Goal: Task Accomplishment & Management: Manage account settings

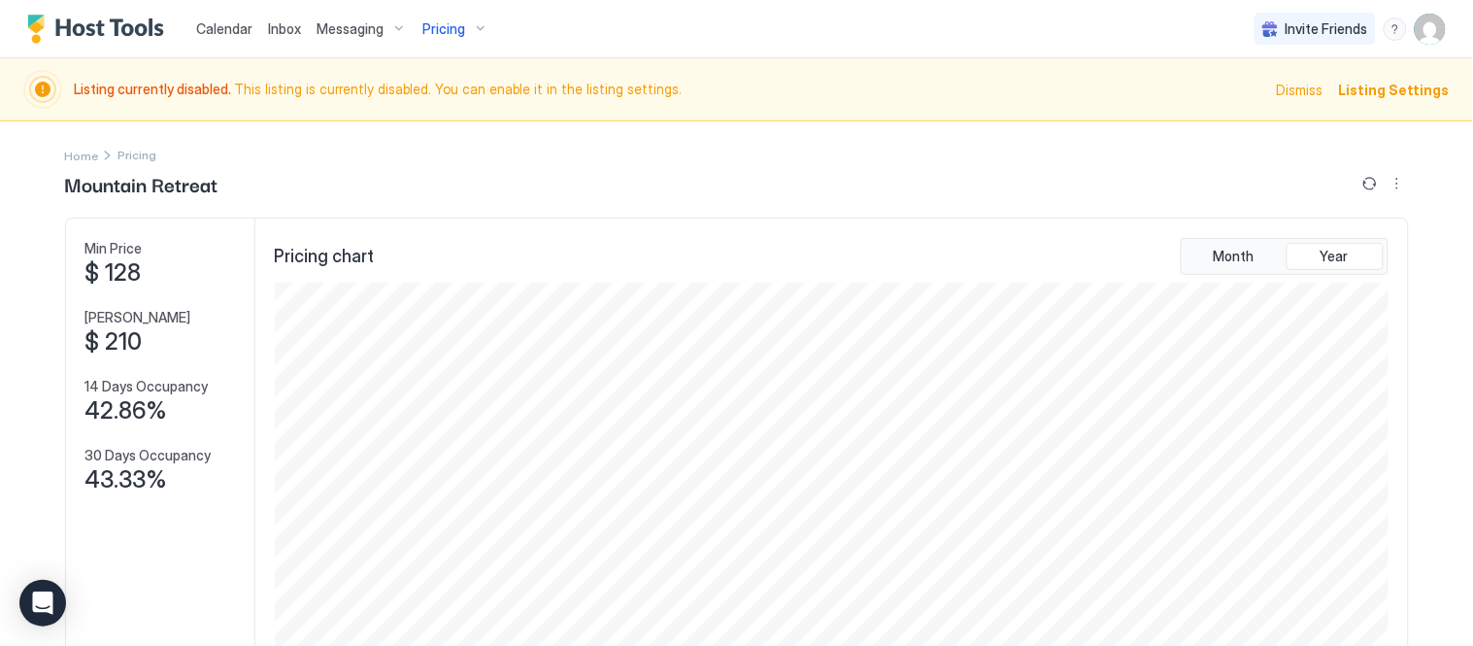
scroll to position [371, 1118]
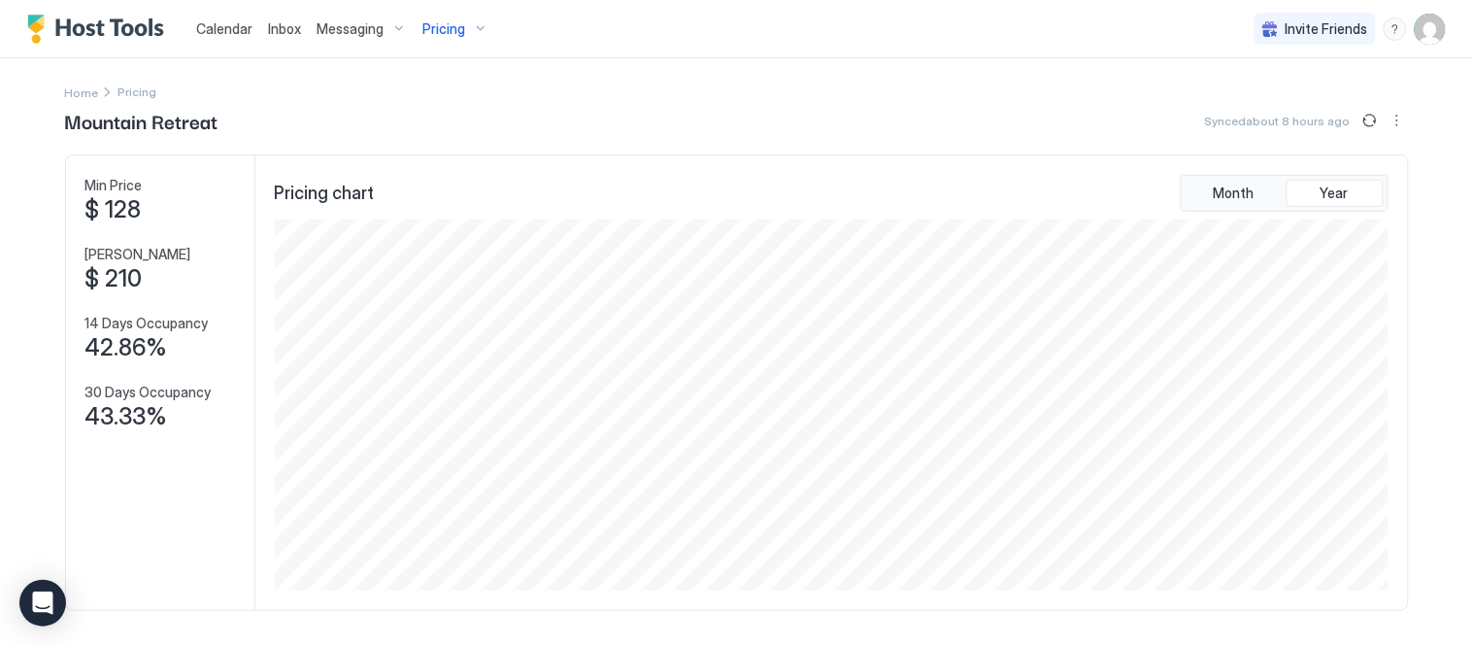
click at [443, 31] on span "Pricing" at bounding box center [443, 28] width 43 height 17
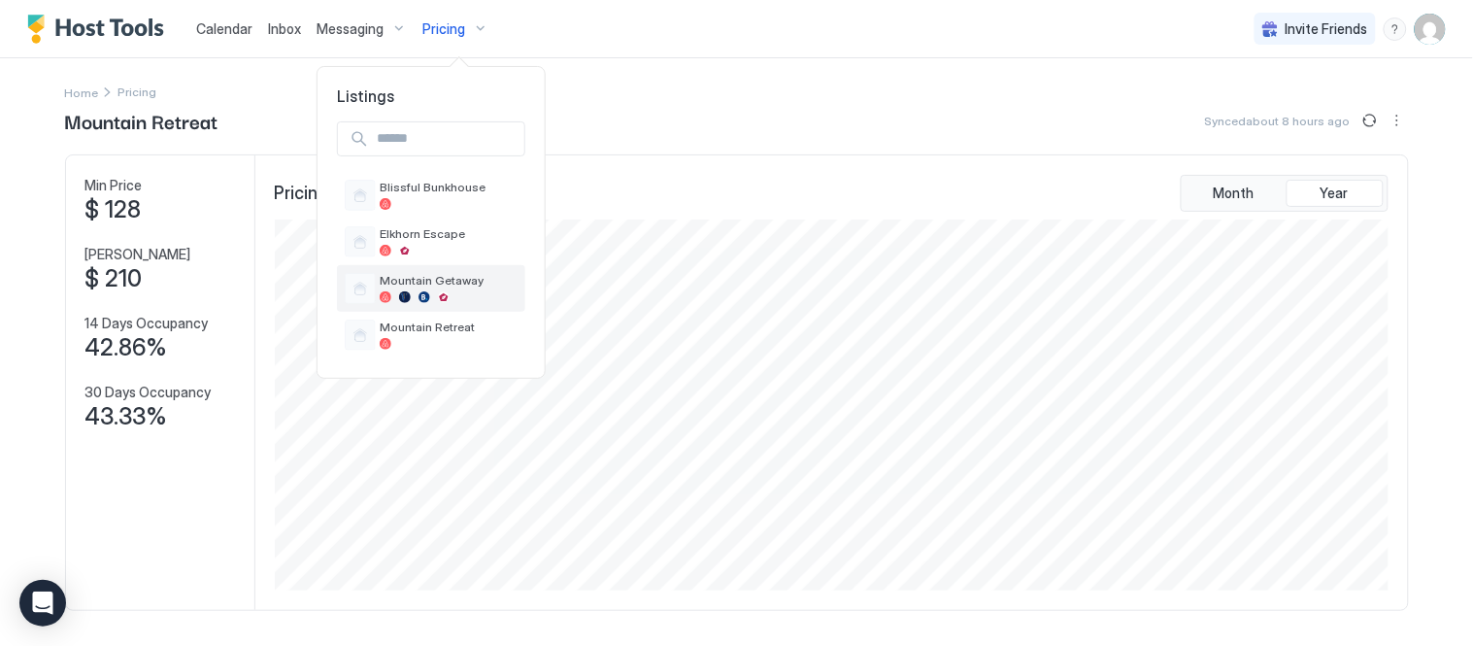
click at [447, 282] on span "Mountain Getaway" at bounding box center [449, 280] width 138 height 15
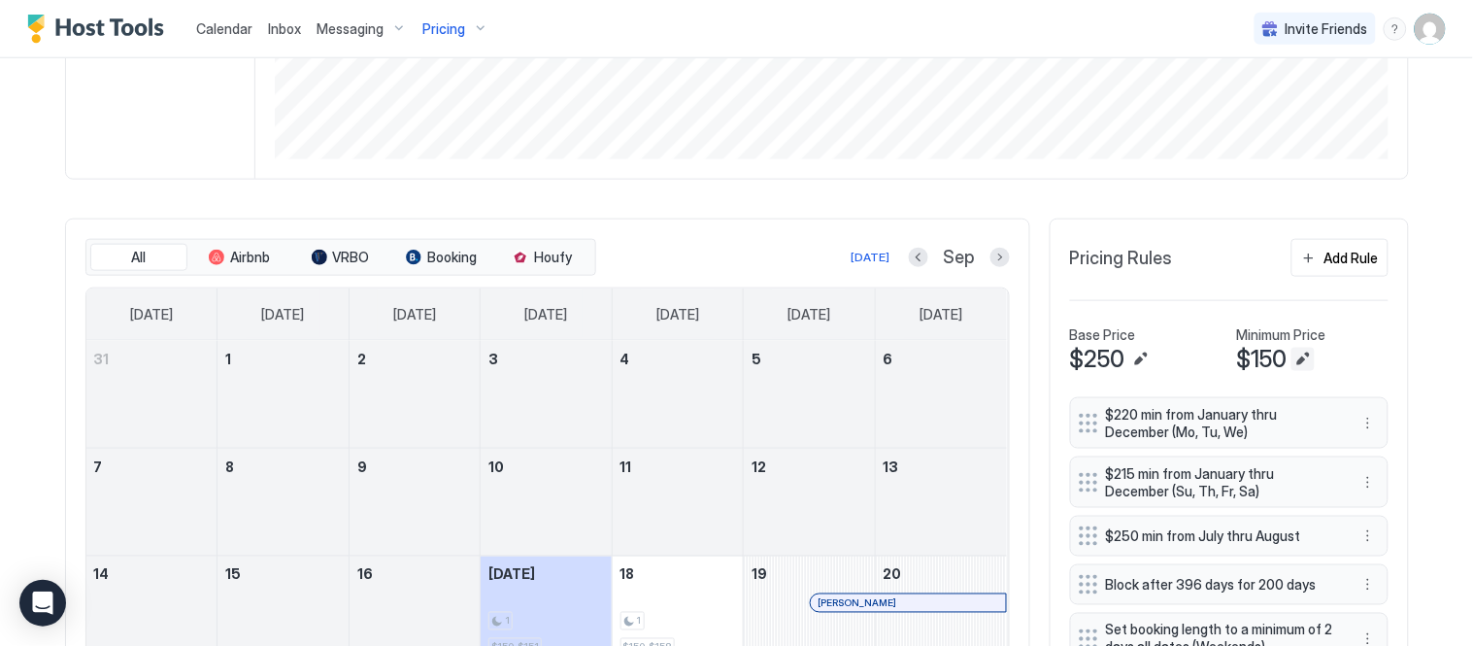
scroll to position [323, 0]
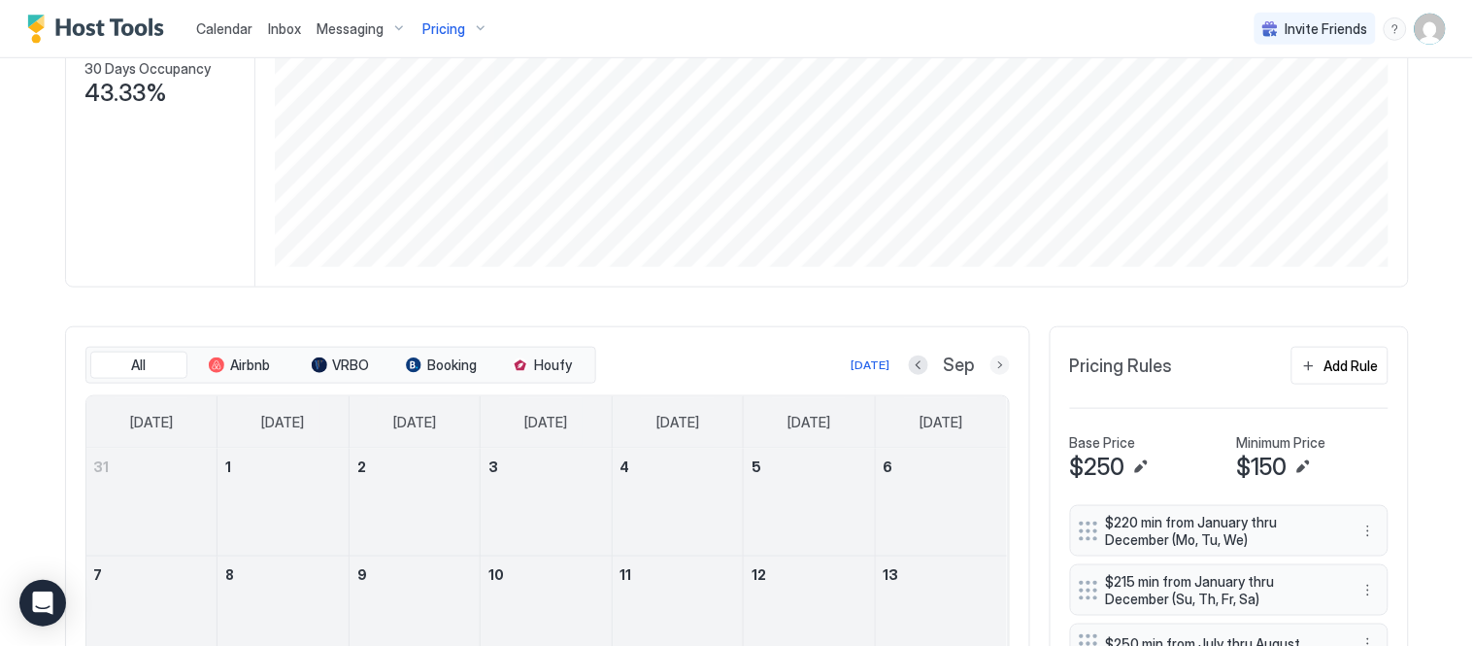
click at [990, 365] on button "Next month" at bounding box center [999, 364] width 19 height 19
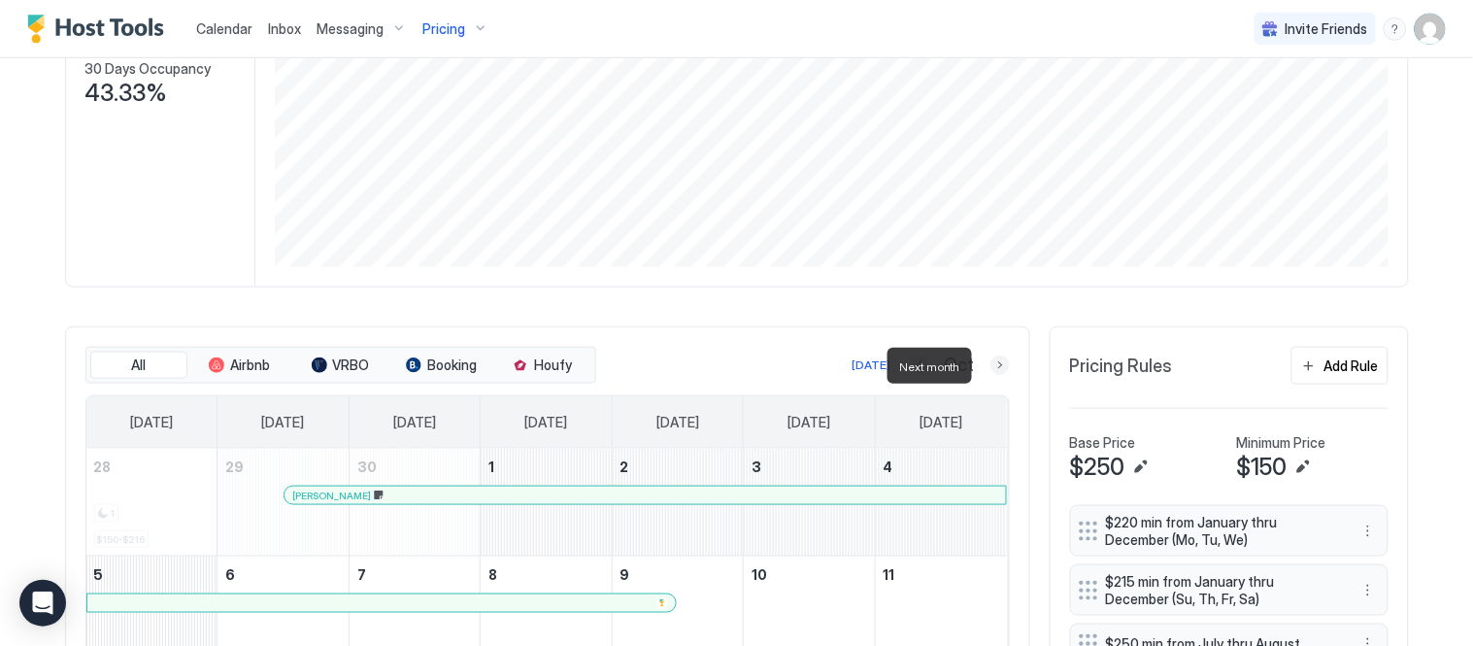
click at [990, 365] on button "Next month" at bounding box center [999, 364] width 19 height 19
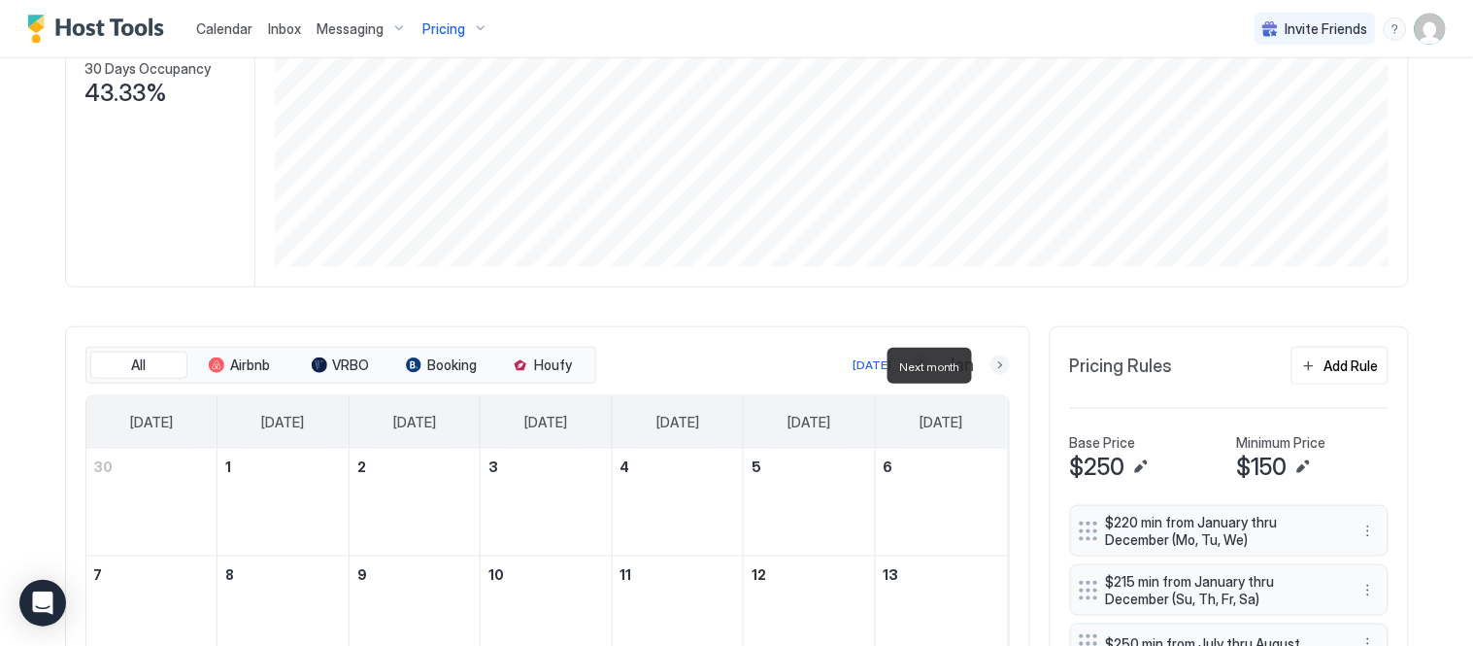
click at [990, 365] on button "Next month" at bounding box center [999, 364] width 19 height 19
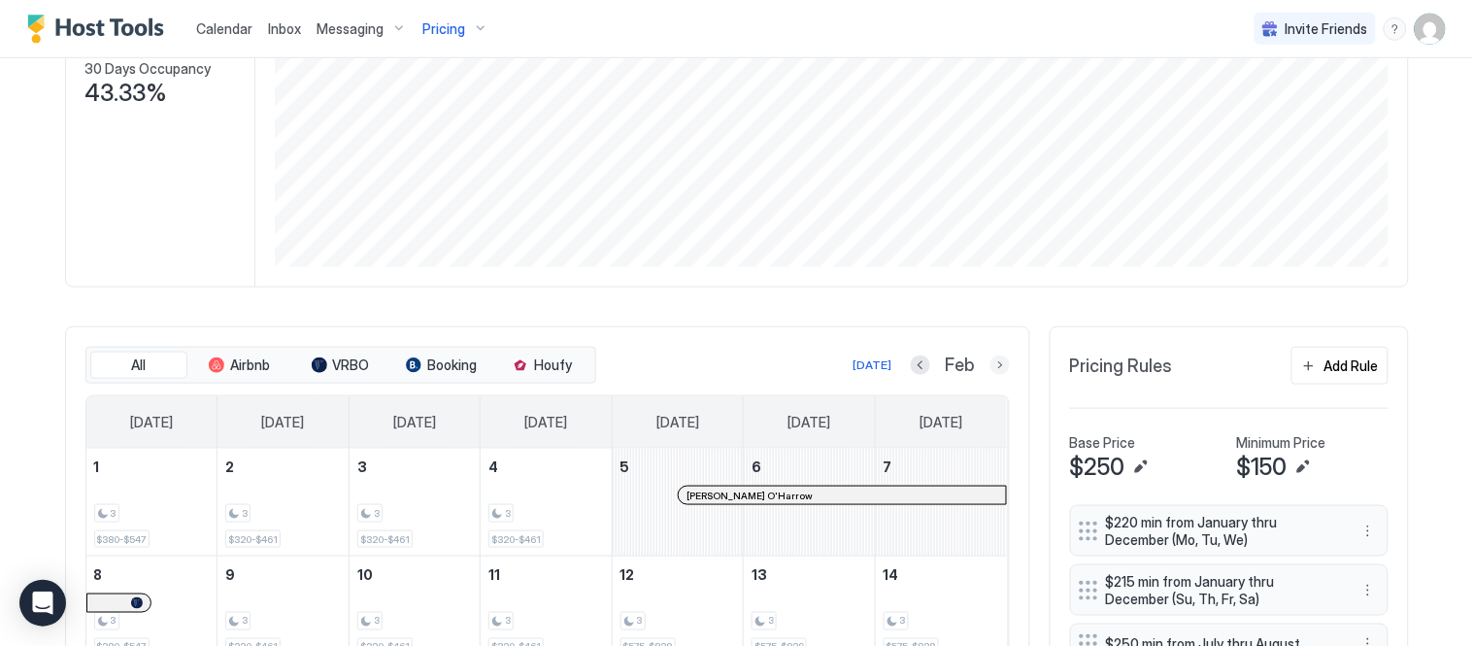
click at [997, 363] on button "Next month" at bounding box center [999, 364] width 19 height 19
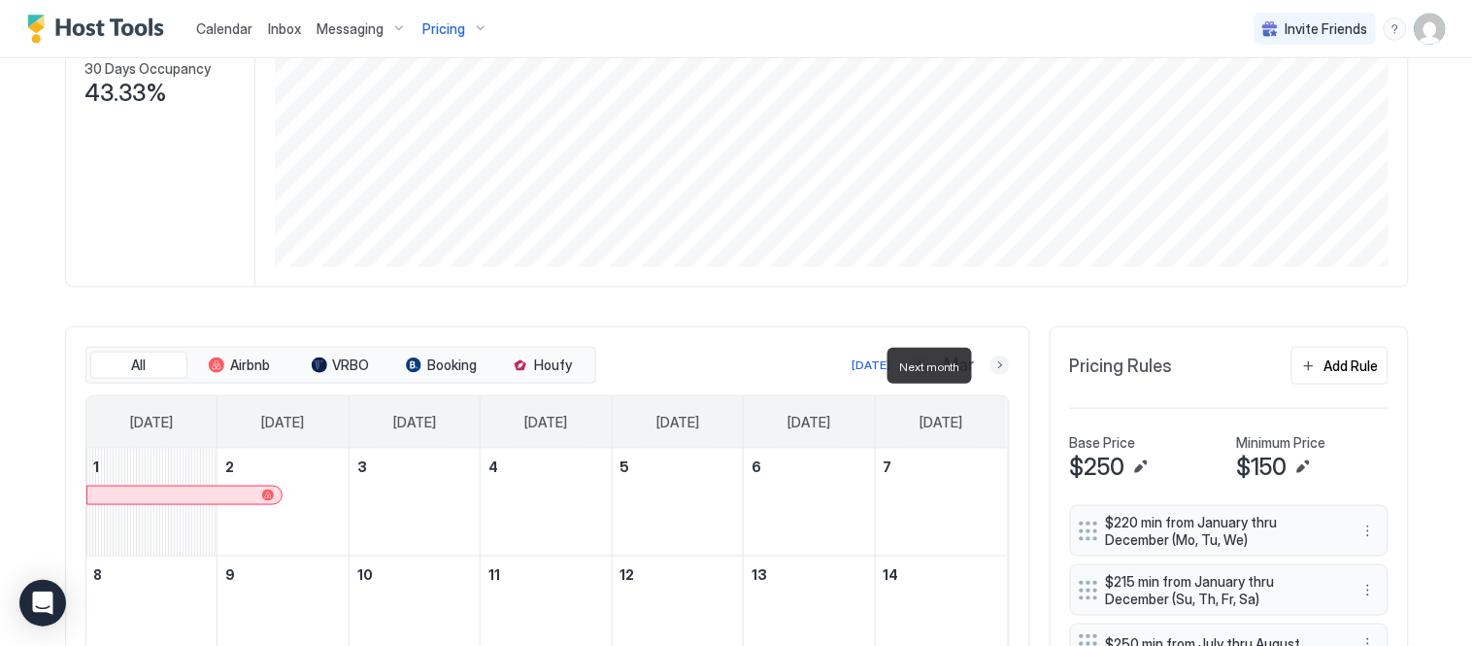
click at [997, 363] on button "Next month" at bounding box center [999, 364] width 19 height 19
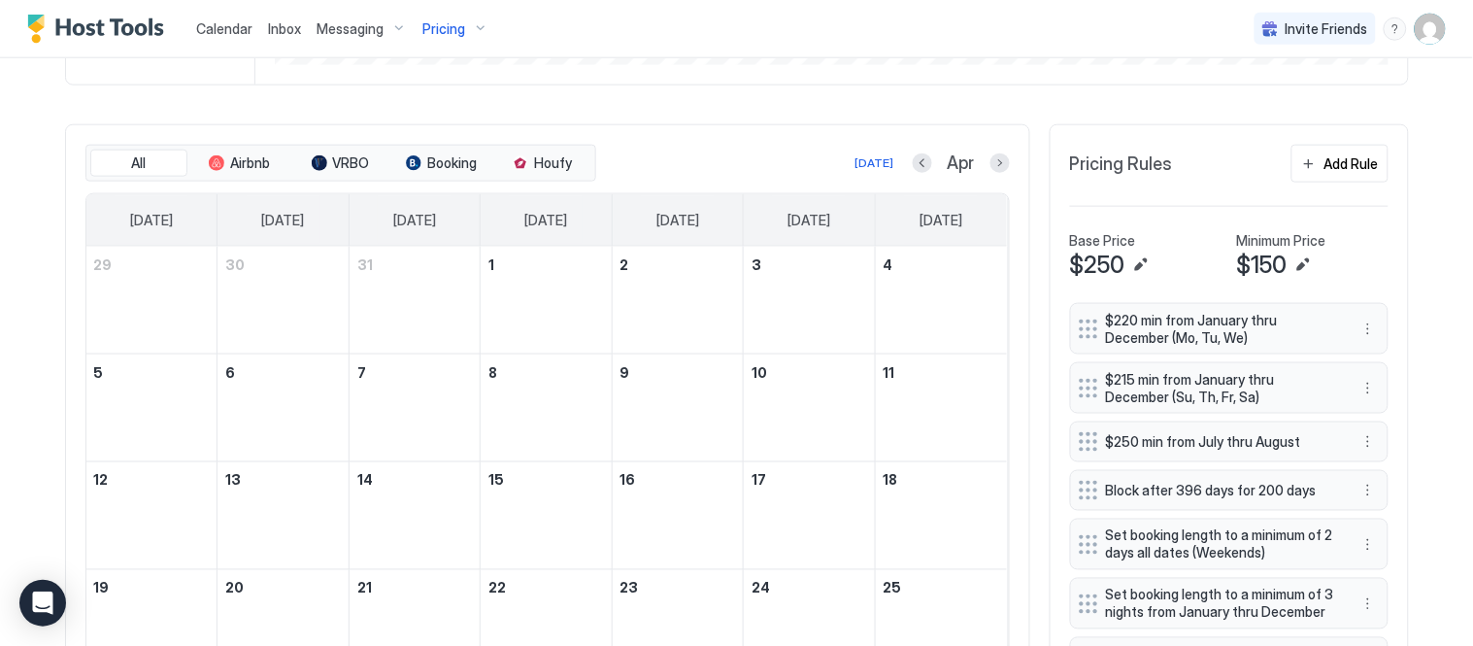
scroll to position [539, 0]
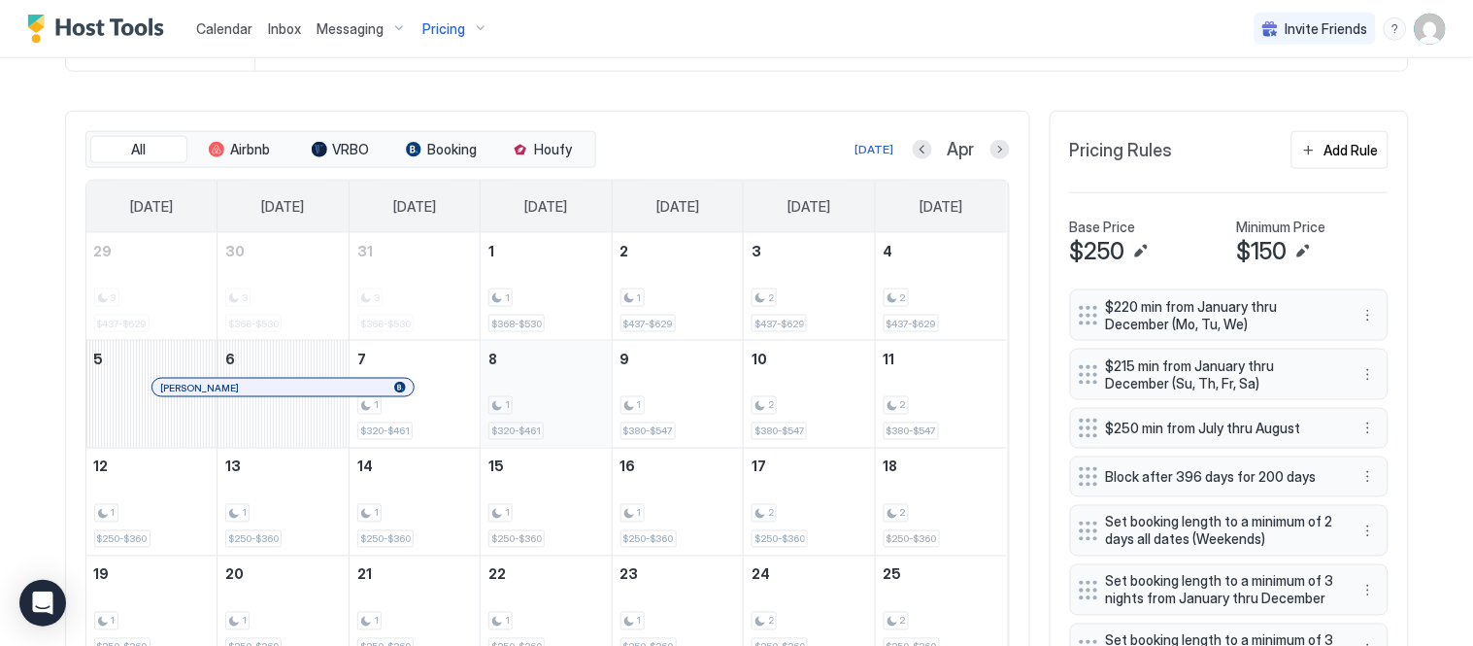
click at [532, 388] on div "1 $320-$461" at bounding box center [545, 394] width 115 height 91
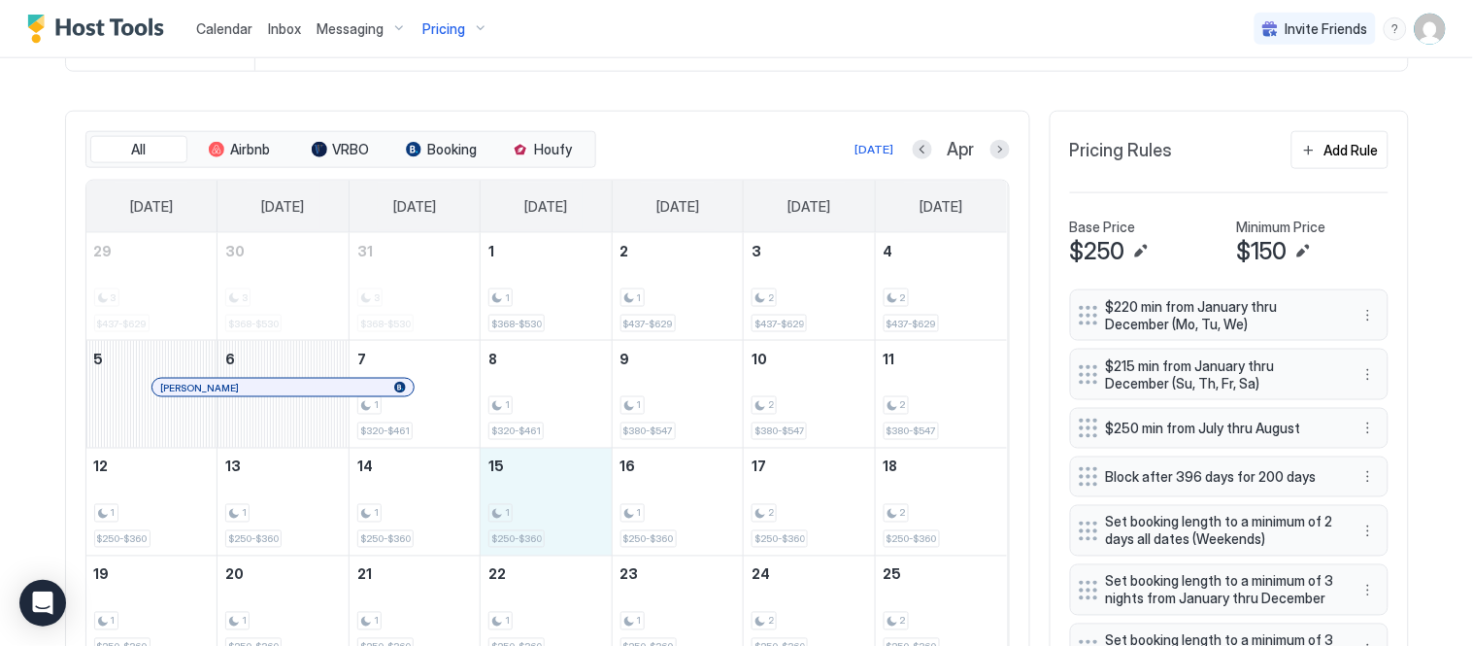
click at [536, 502] on div "1 $250-$360" at bounding box center [545, 501] width 115 height 91
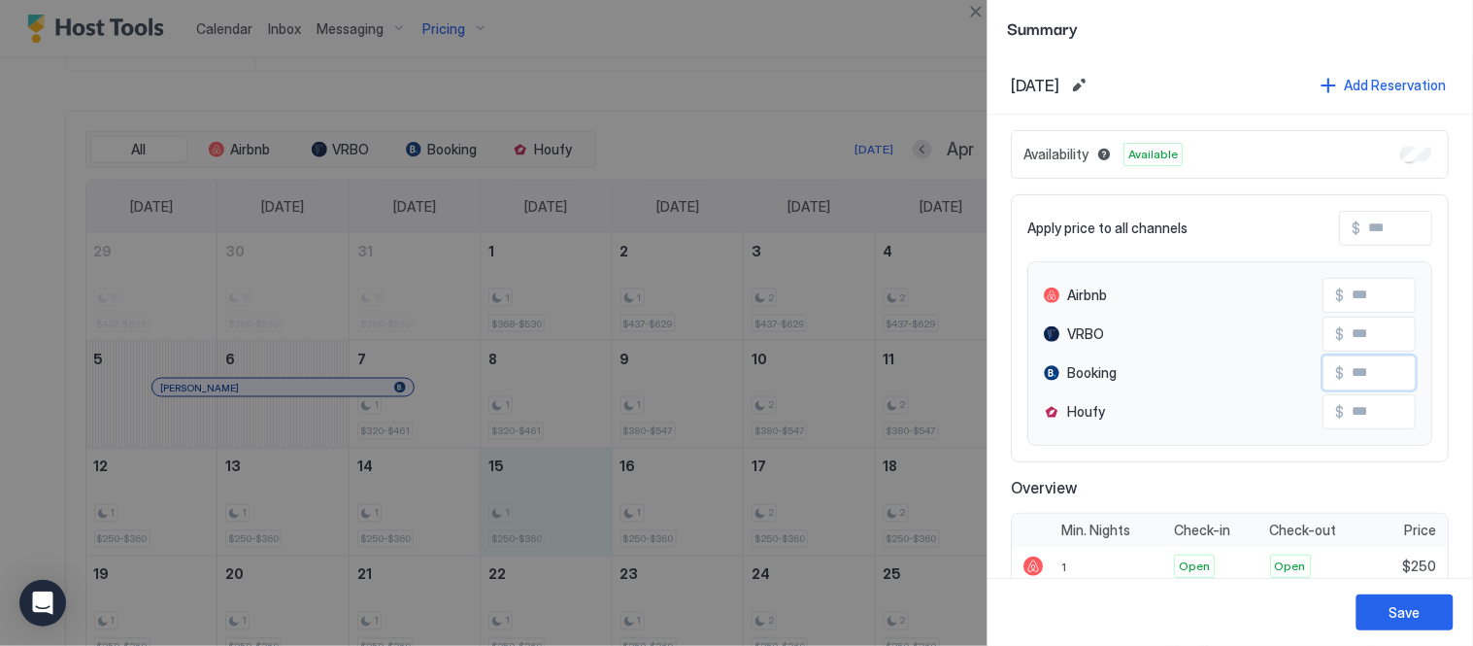
drag, startPoint x: 1388, startPoint y: 367, endPoint x: 1340, endPoint y: 376, distance: 49.3
click at [1345, 376] on input "Input Field" at bounding box center [1422, 372] width 155 height 33
click at [1346, 369] on input "Input Field" at bounding box center [1422, 372] width 155 height 33
click at [1346, 367] on input "Input Field" at bounding box center [1422, 372] width 155 height 33
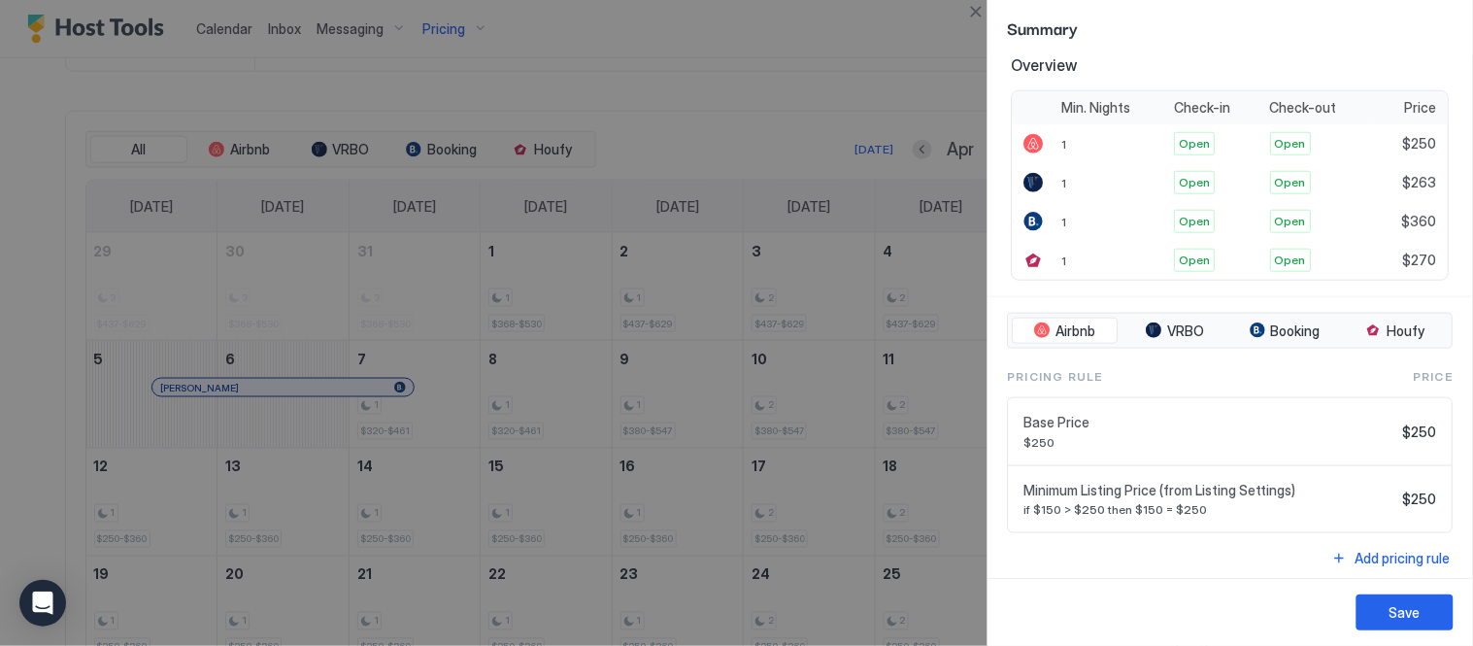
scroll to position [432, 0]
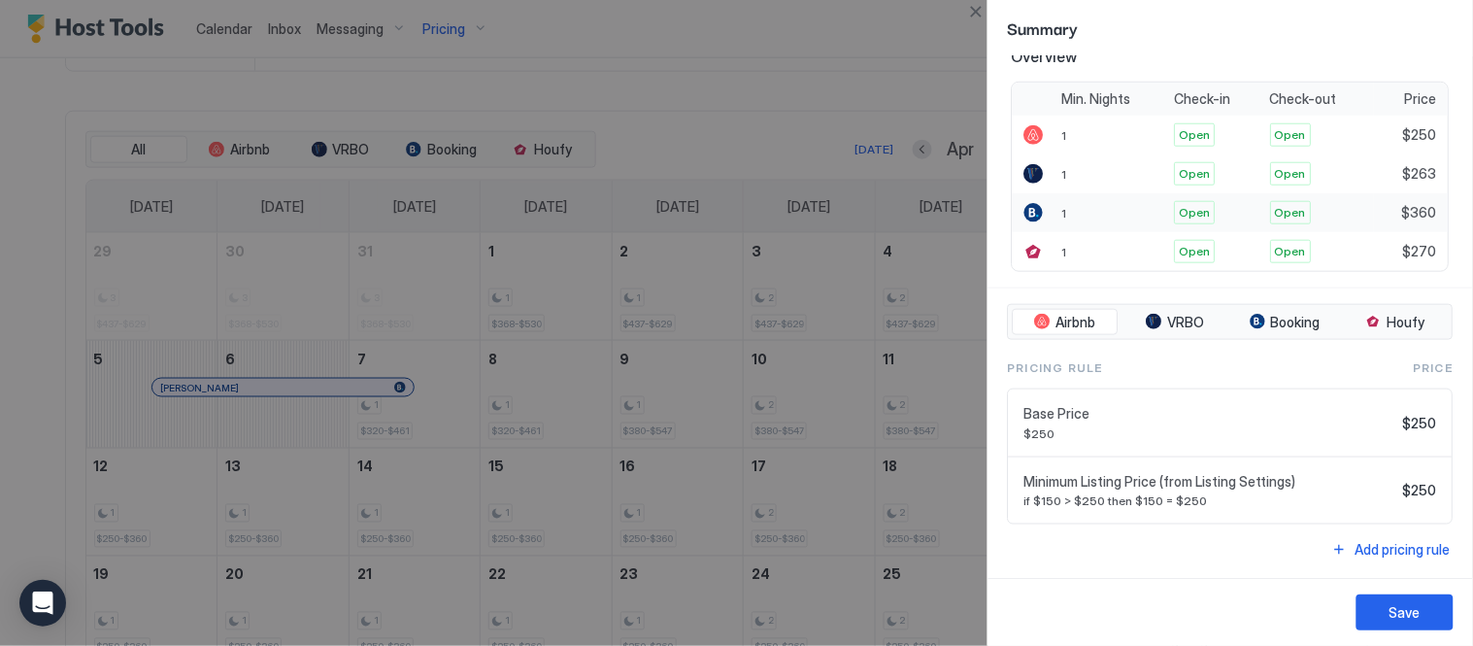
click at [1403, 212] on span "$360" at bounding box center [1419, 212] width 35 height 17
click at [664, 108] on div at bounding box center [736, 323] width 1473 height 646
click at [1420, 599] on button "Save" at bounding box center [1404, 612] width 97 height 36
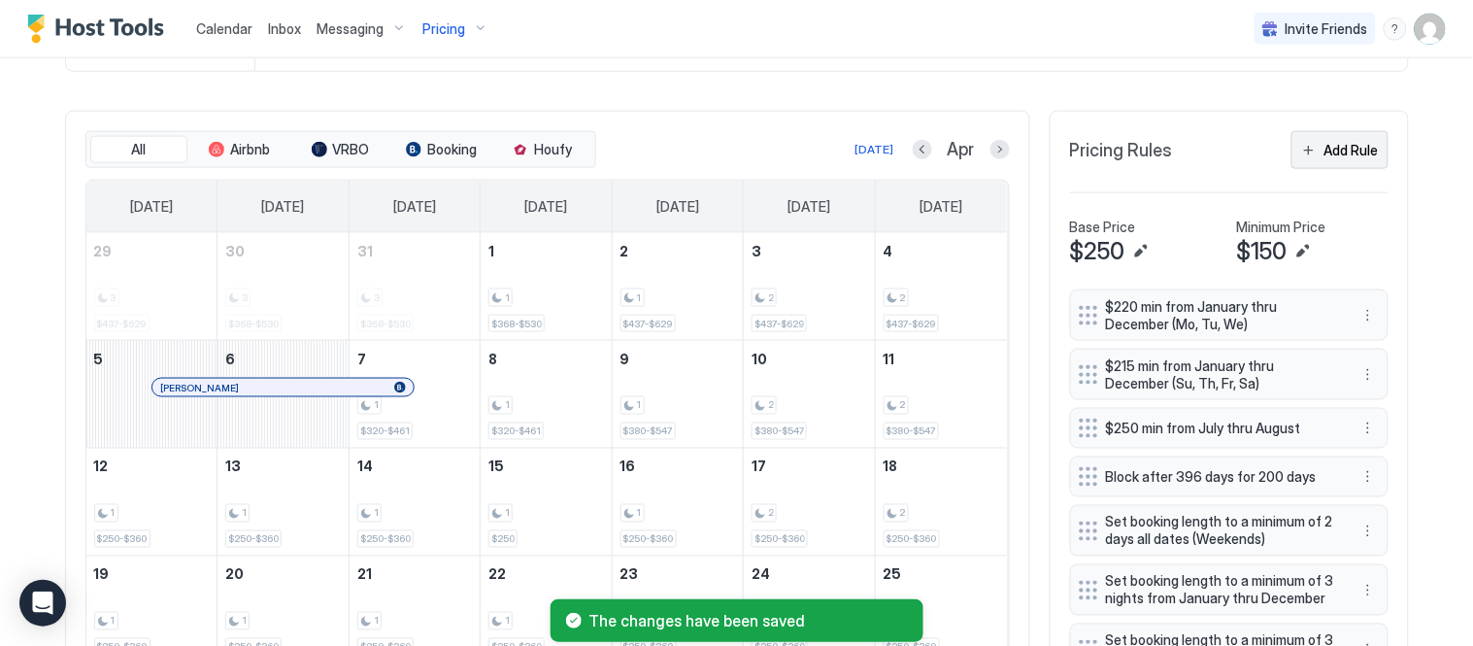
click at [1338, 151] on div "Add Rule" at bounding box center [1351, 150] width 54 height 20
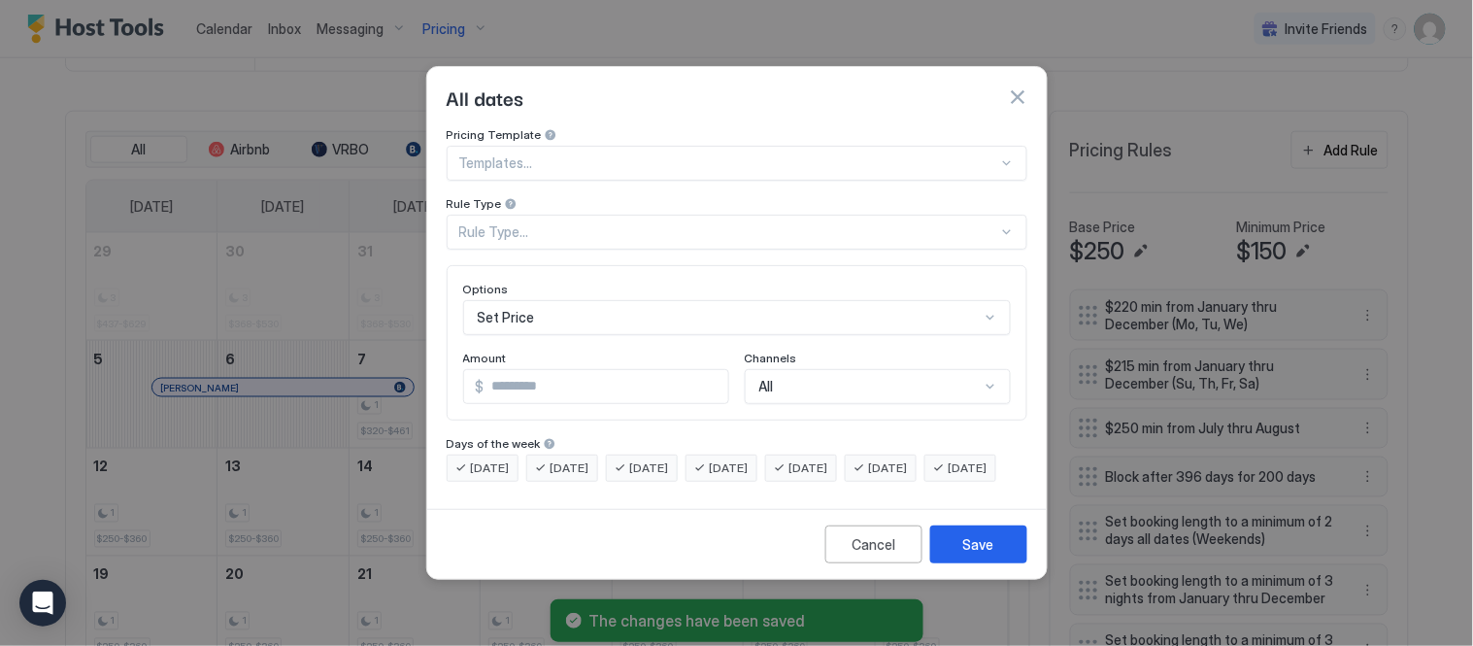
click at [605, 300] on div "Set Price" at bounding box center [737, 317] width 548 height 35
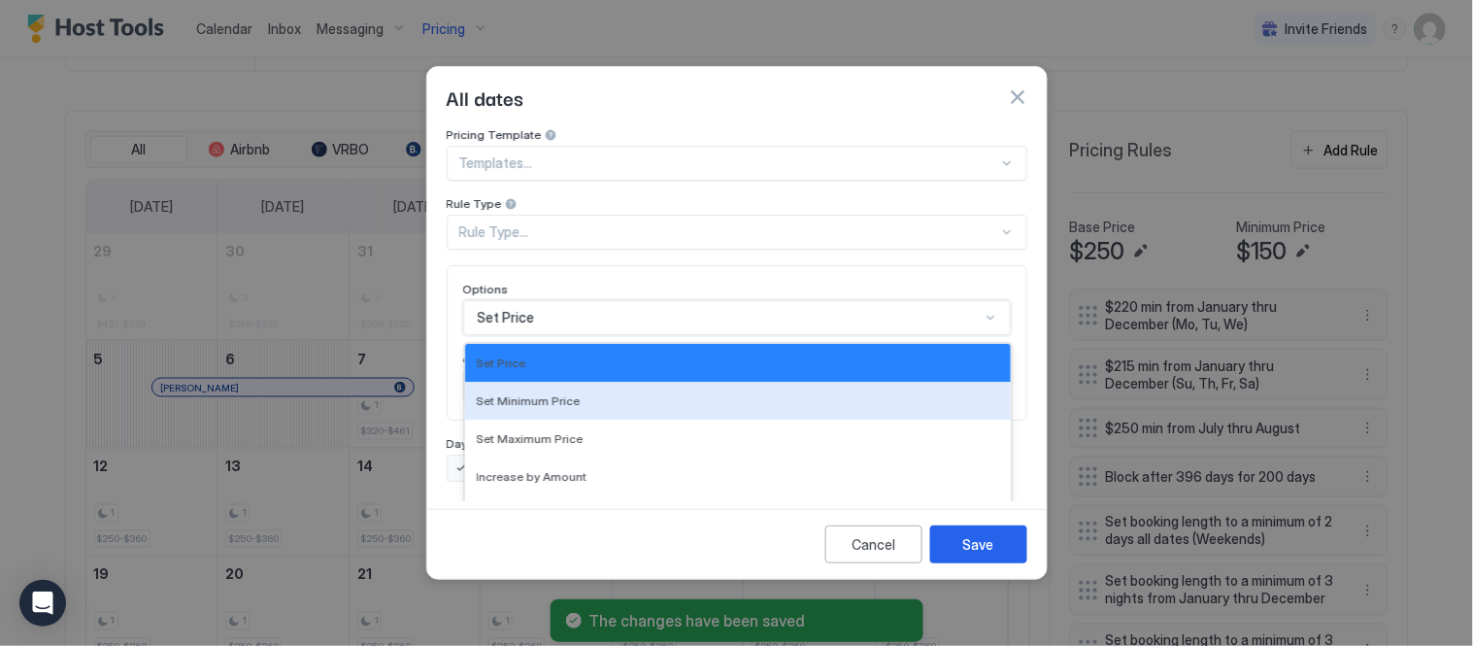
scroll to position [99, 0]
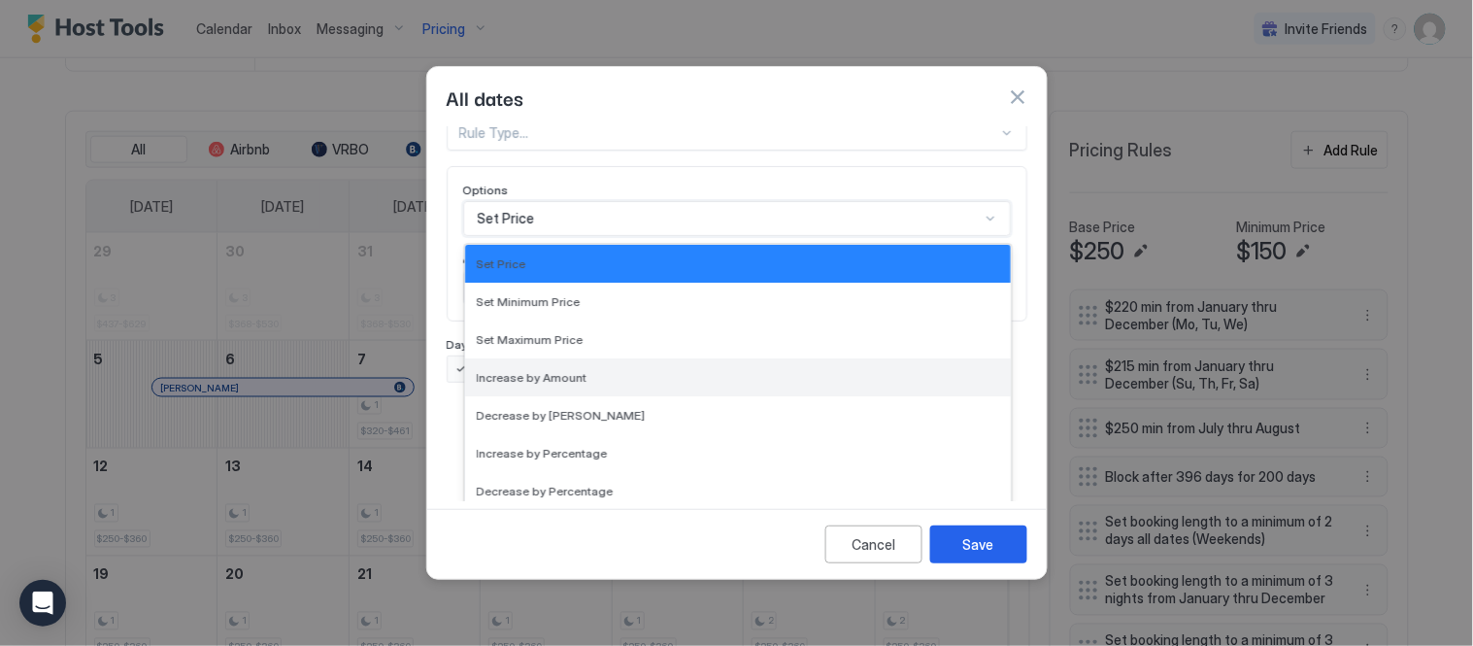
click at [636, 370] on div "Increase by Amount" at bounding box center [738, 377] width 522 height 15
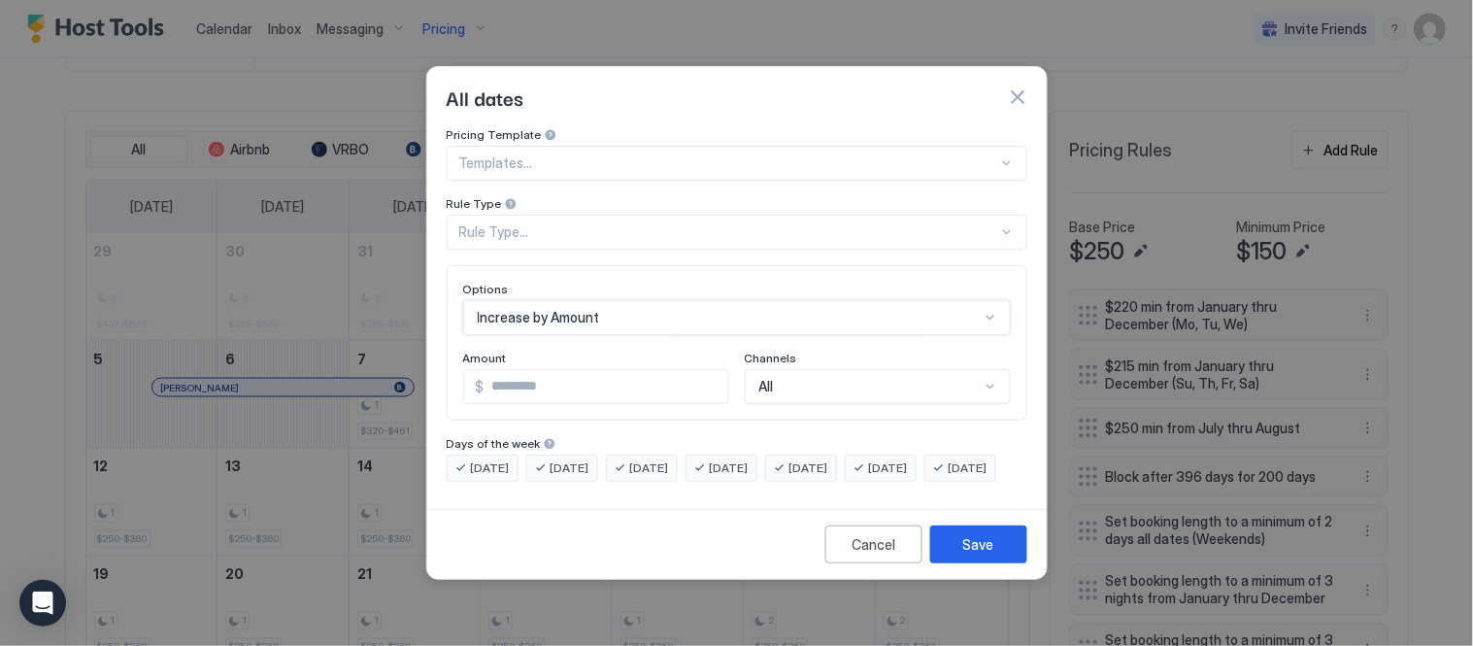
scroll to position [0, 0]
click at [595, 370] on input "*" at bounding box center [607, 386] width 244 height 33
type input "*"
type input "***"
click at [540, 154] on div at bounding box center [728, 162] width 539 height 17
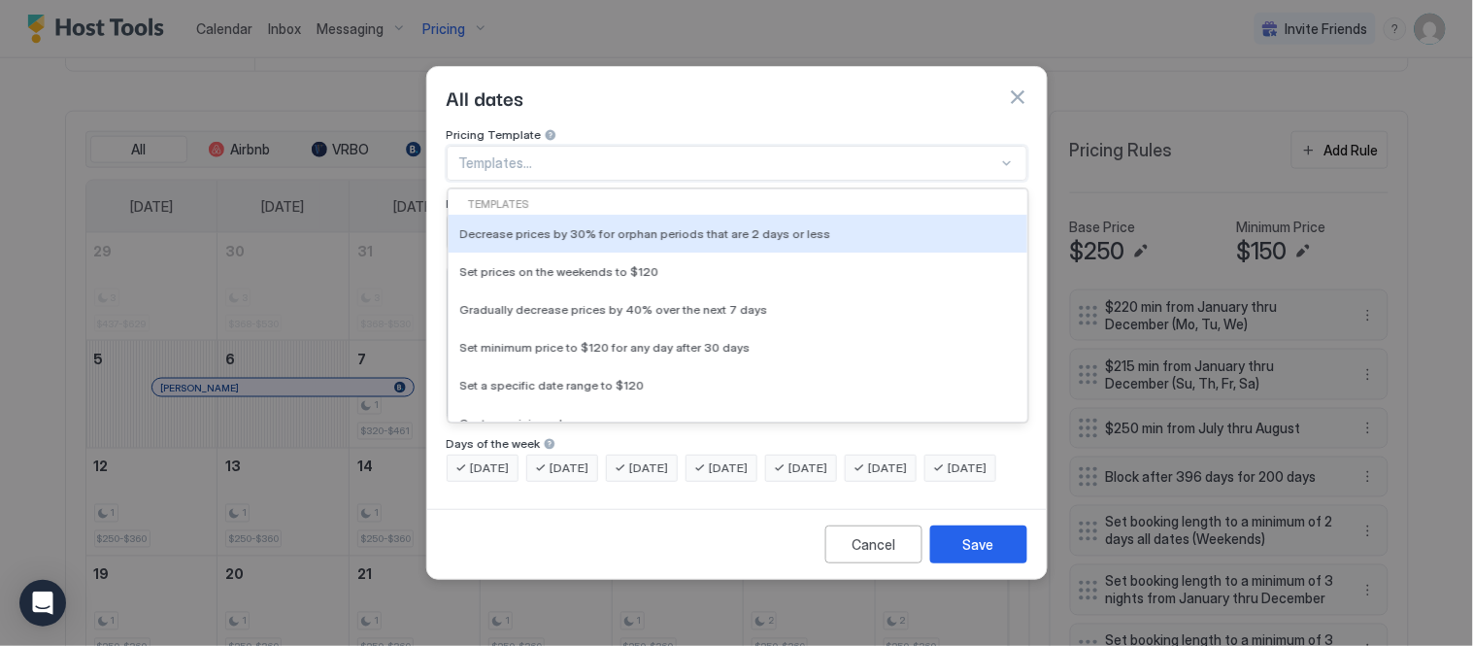
click at [682, 90] on div "All dates" at bounding box center [737, 97] width 581 height 29
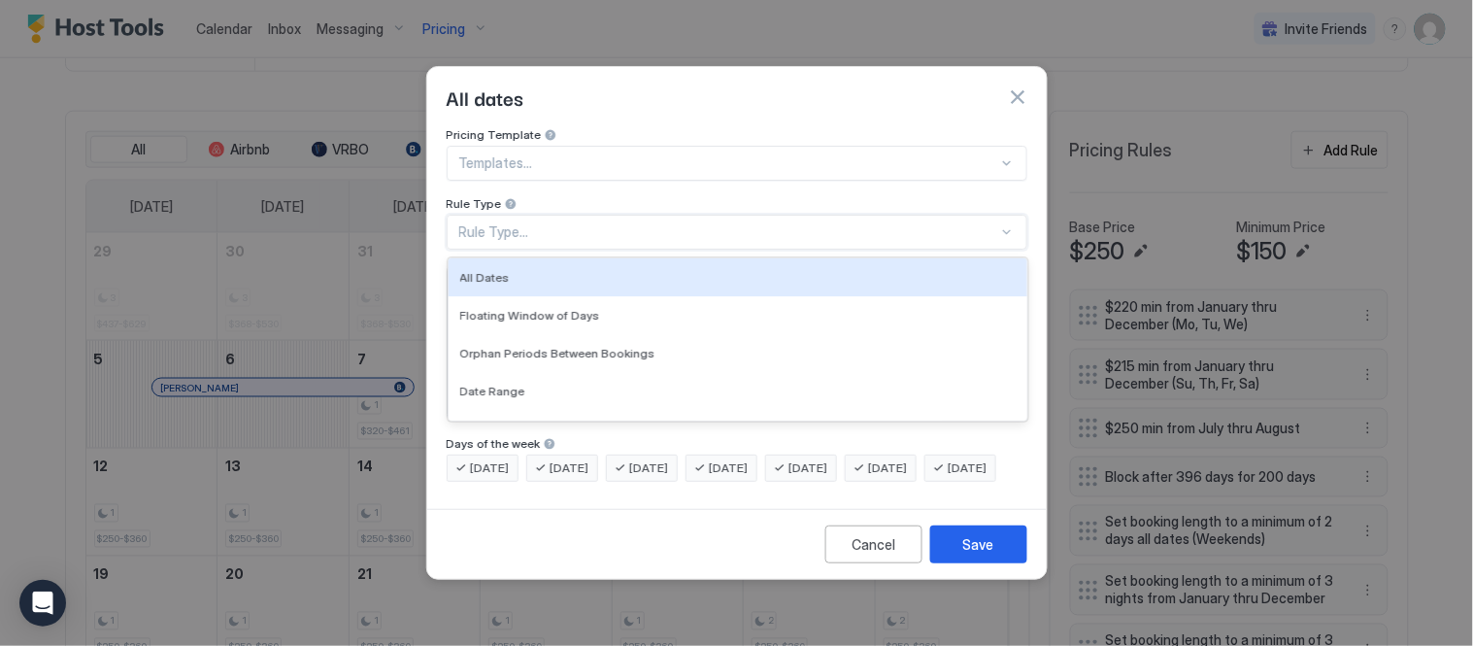
click at [568, 223] on div "Rule Type..." at bounding box center [728, 231] width 539 height 17
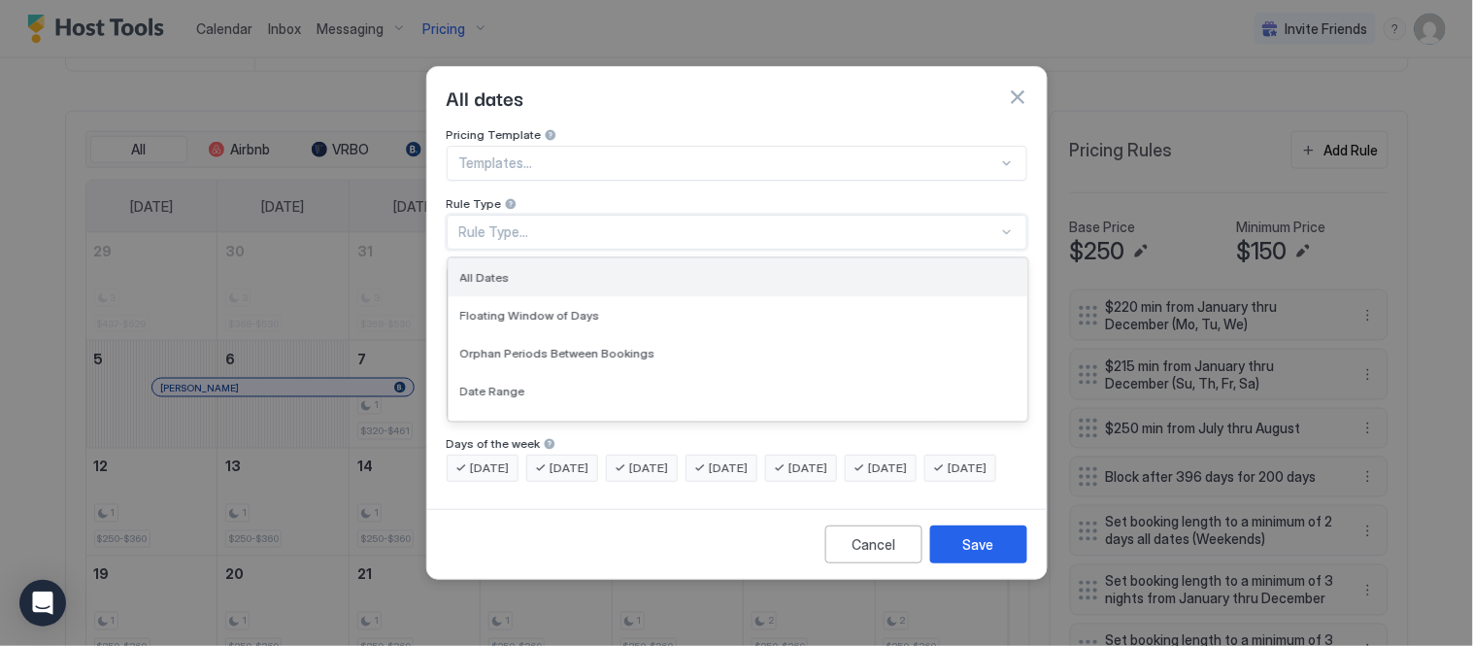
click at [548, 270] on div "All Dates" at bounding box center [737, 277] width 555 height 15
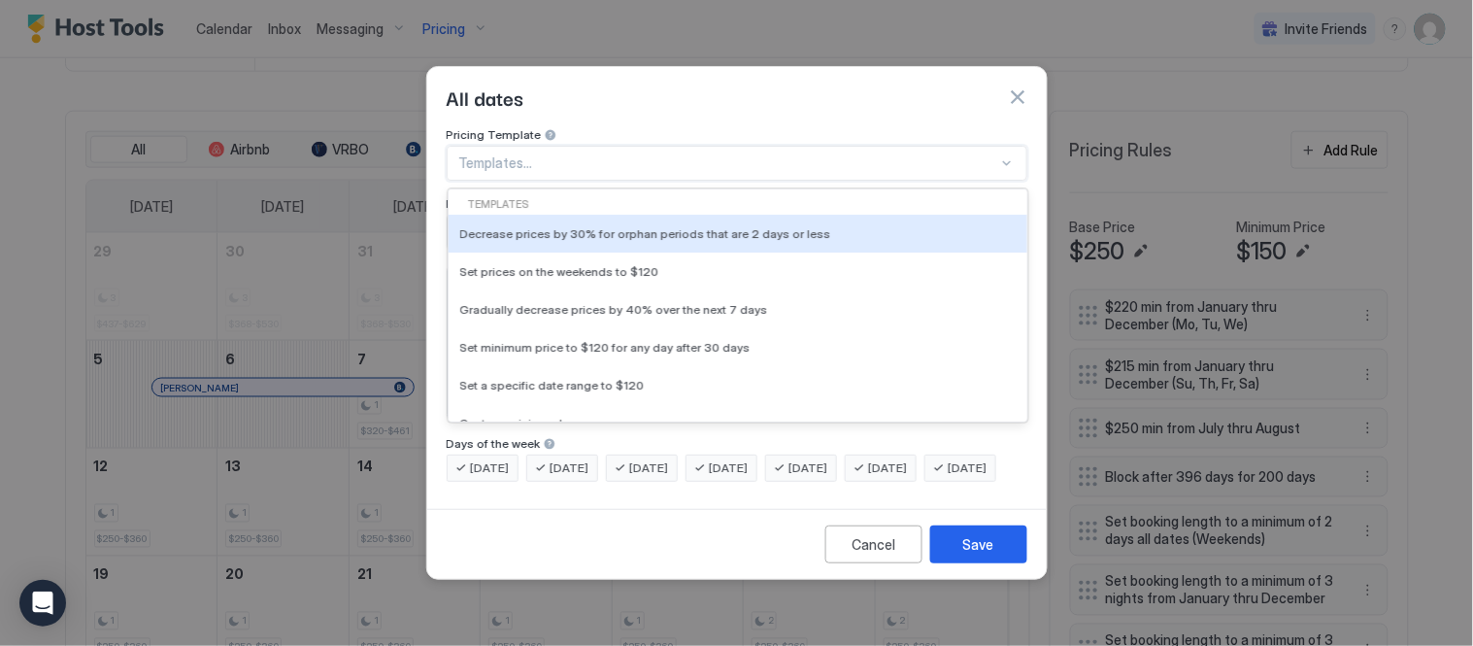
click at [575, 154] on div at bounding box center [728, 162] width 539 height 17
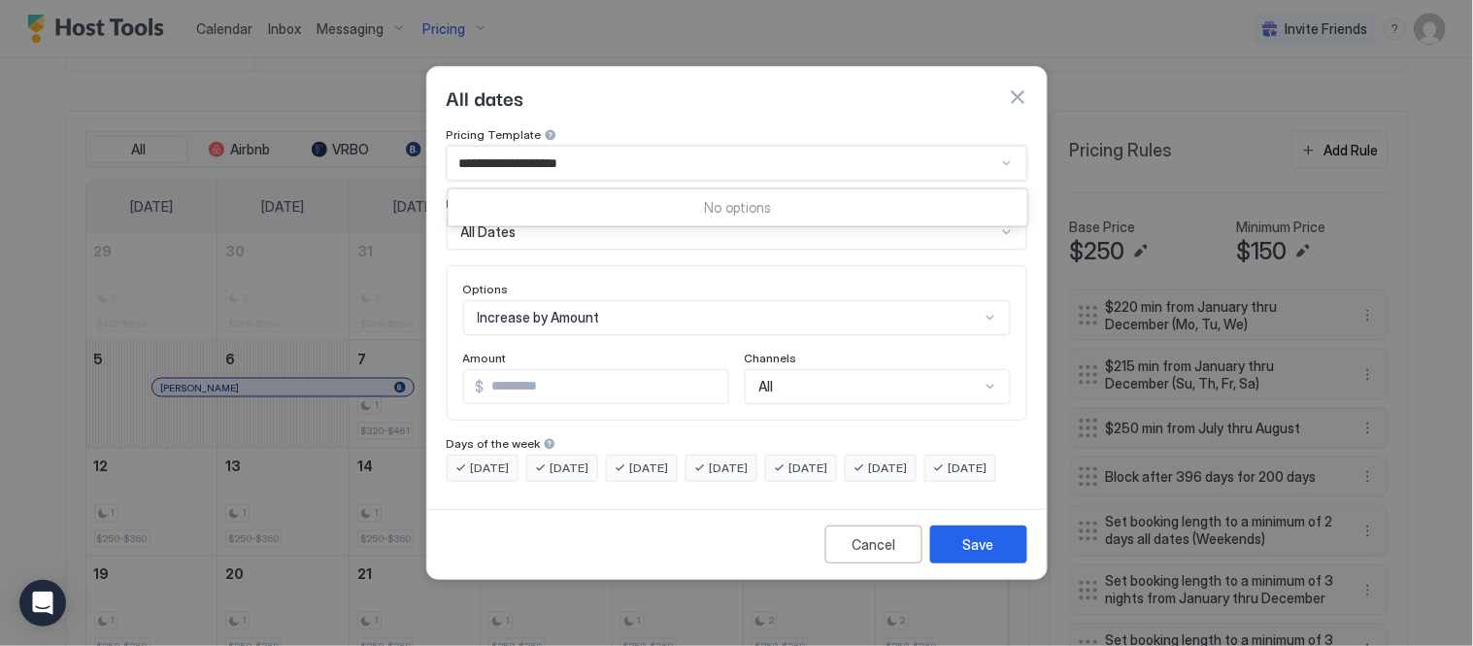
type input "**********"
click at [675, 83] on div "All dates" at bounding box center [737, 97] width 581 height 29
click at [789, 369] on div "All" at bounding box center [878, 386] width 266 height 35
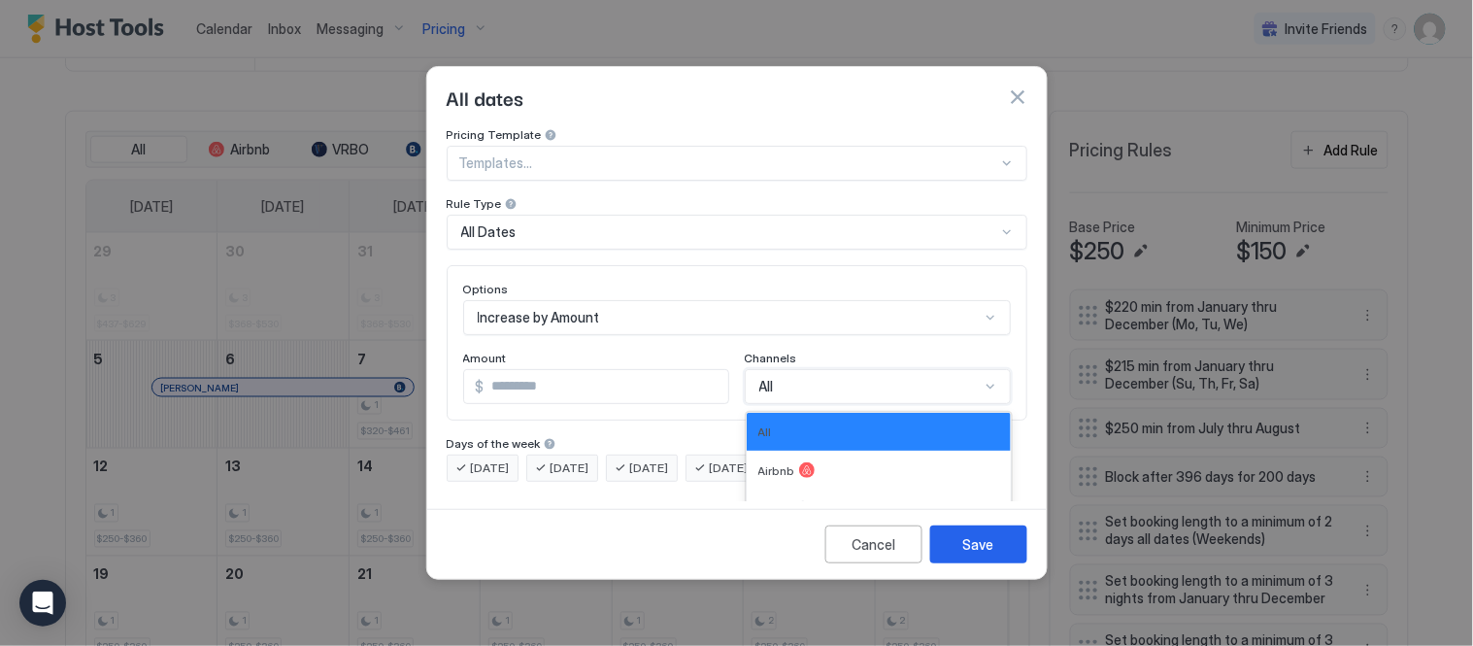
click at [992, 127] on div "Pricing Template Templates... Rule Type All Dates" at bounding box center [737, 188] width 581 height 122
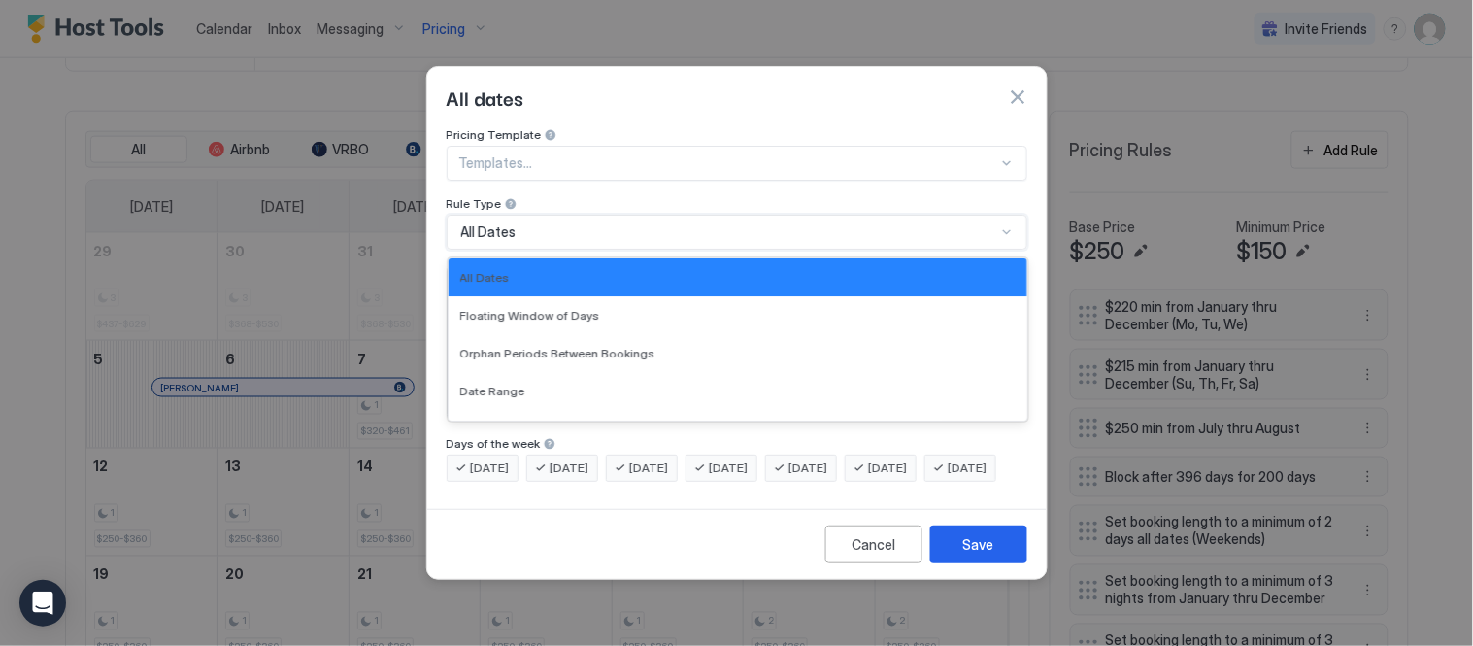
click at [804, 83] on div "All dates" at bounding box center [737, 97] width 581 height 29
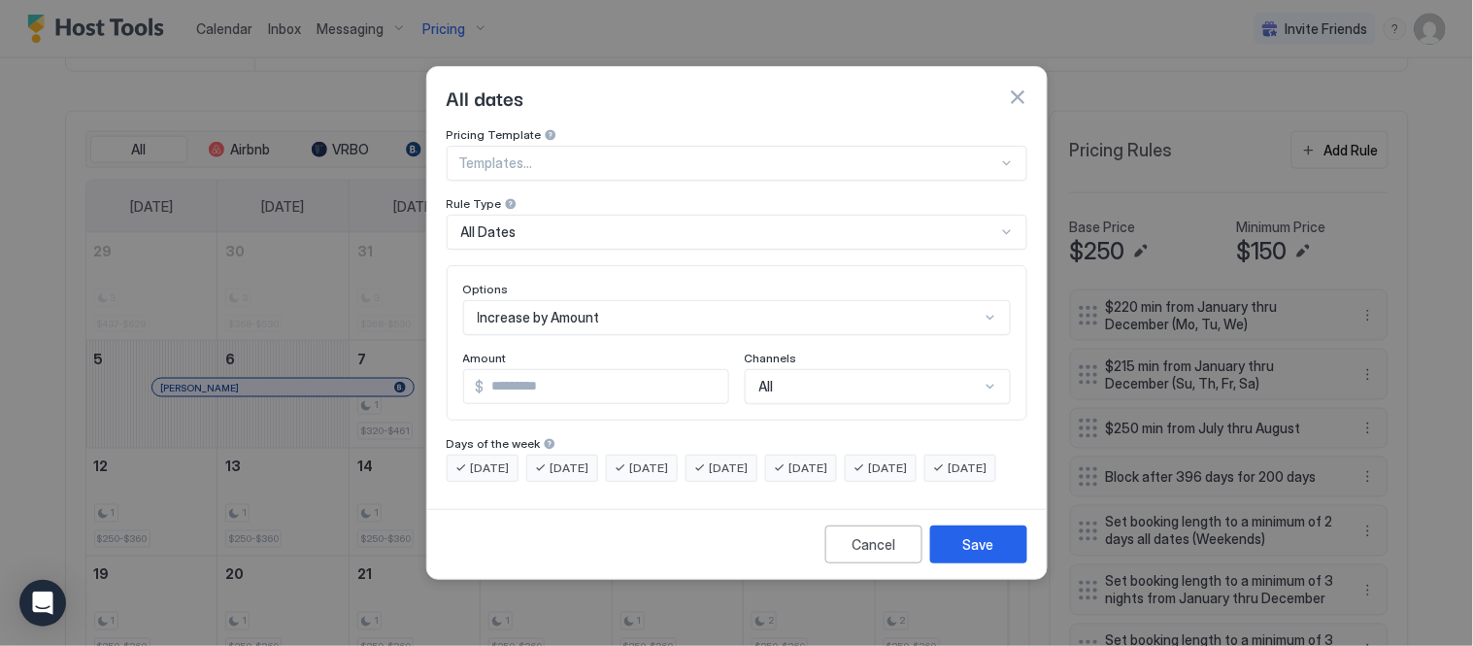
click at [573, 306] on div "Increase by Amount" at bounding box center [737, 317] width 548 height 35
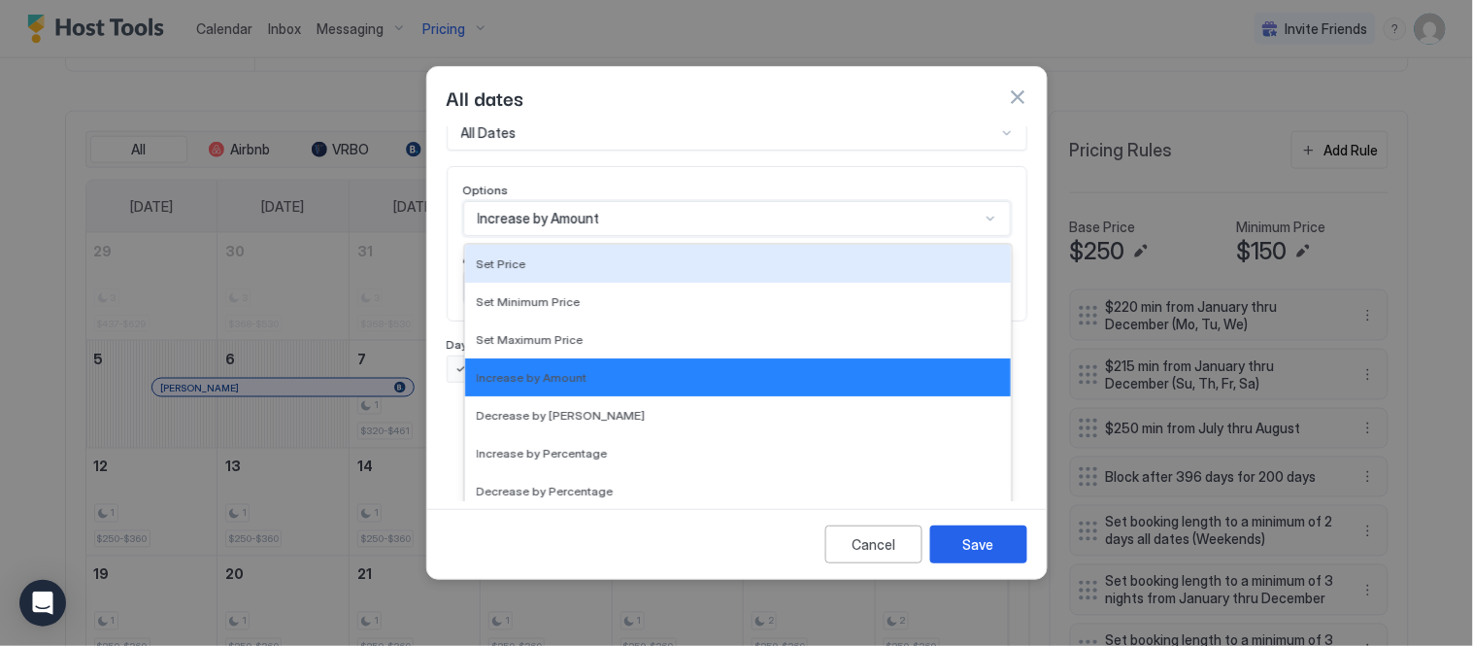
click at [777, 83] on div "All dates" at bounding box center [737, 97] width 581 height 29
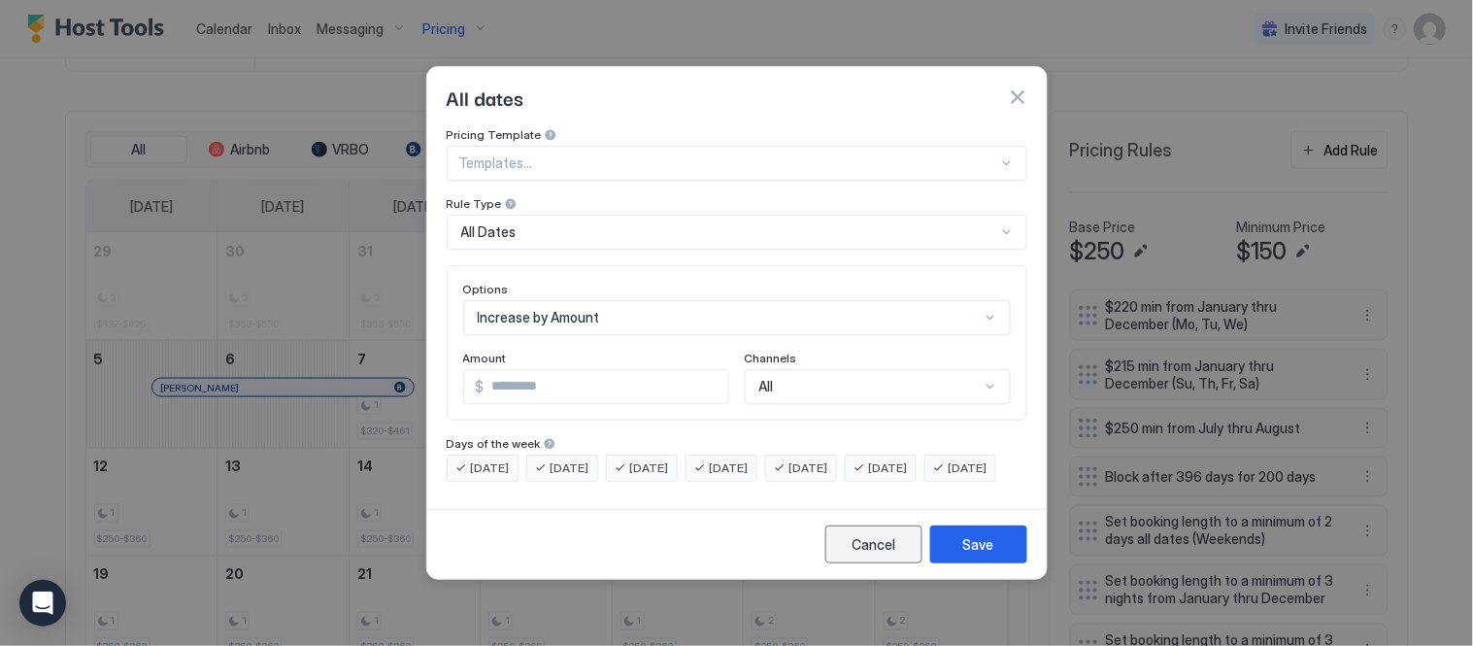
click at [876, 552] on div "Cancel" at bounding box center [874, 544] width 44 height 20
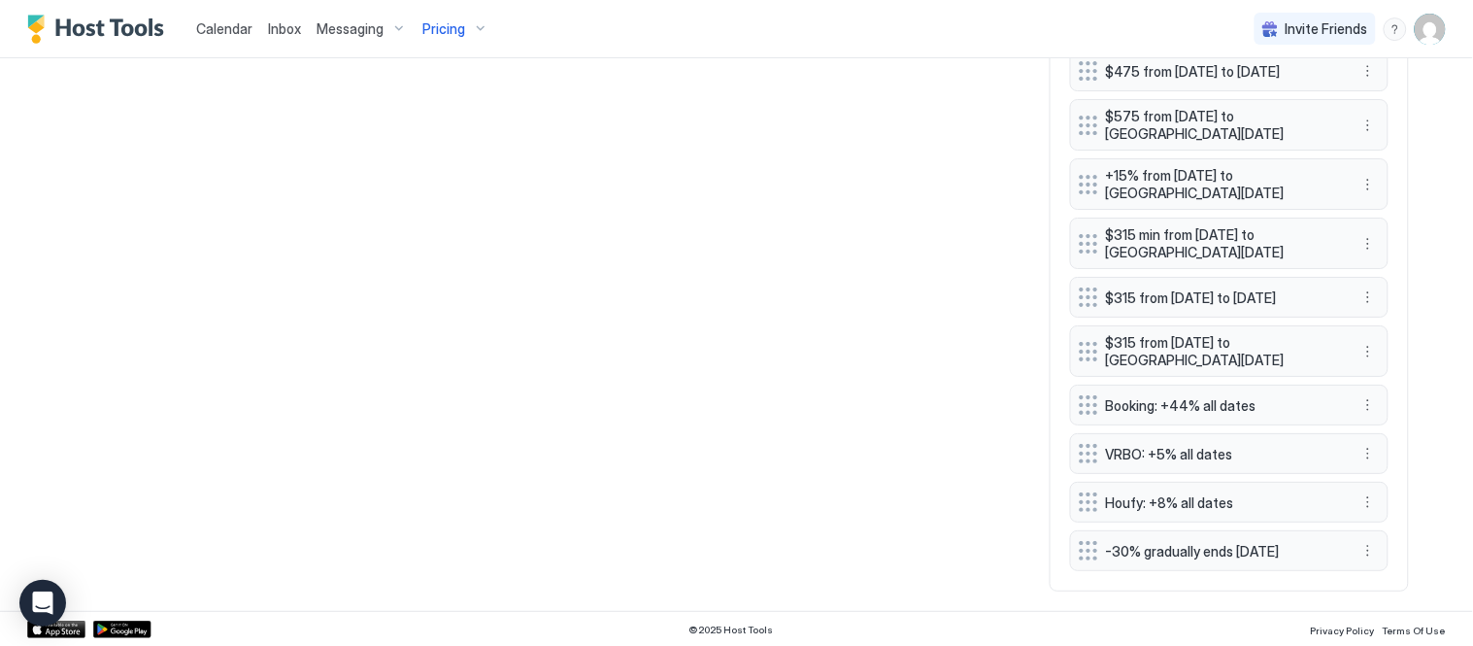
scroll to position [1755, 0]
click at [1357, 391] on div "Booking: +44% all dates" at bounding box center [1229, 404] width 318 height 41
click at [1357, 411] on button "More options" at bounding box center [1367, 404] width 23 height 23
click at [1393, 438] on span "Edit" at bounding box center [1388, 431] width 21 height 15
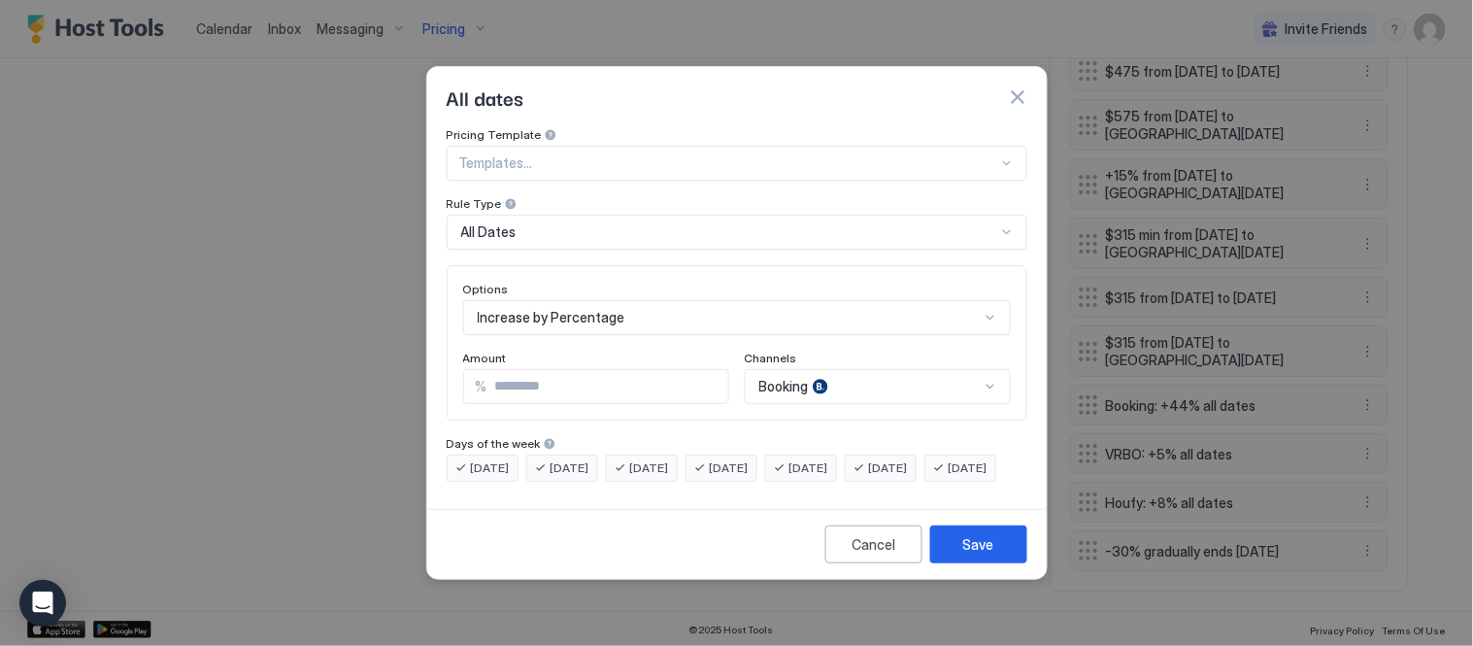
click at [563, 370] on input "**" at bounding box center [607, 386] width 241 height 33
type input "*"
type input "**"
click at [987, 549] on button "Save" at bounding box center [978, 544] width 97 height 38
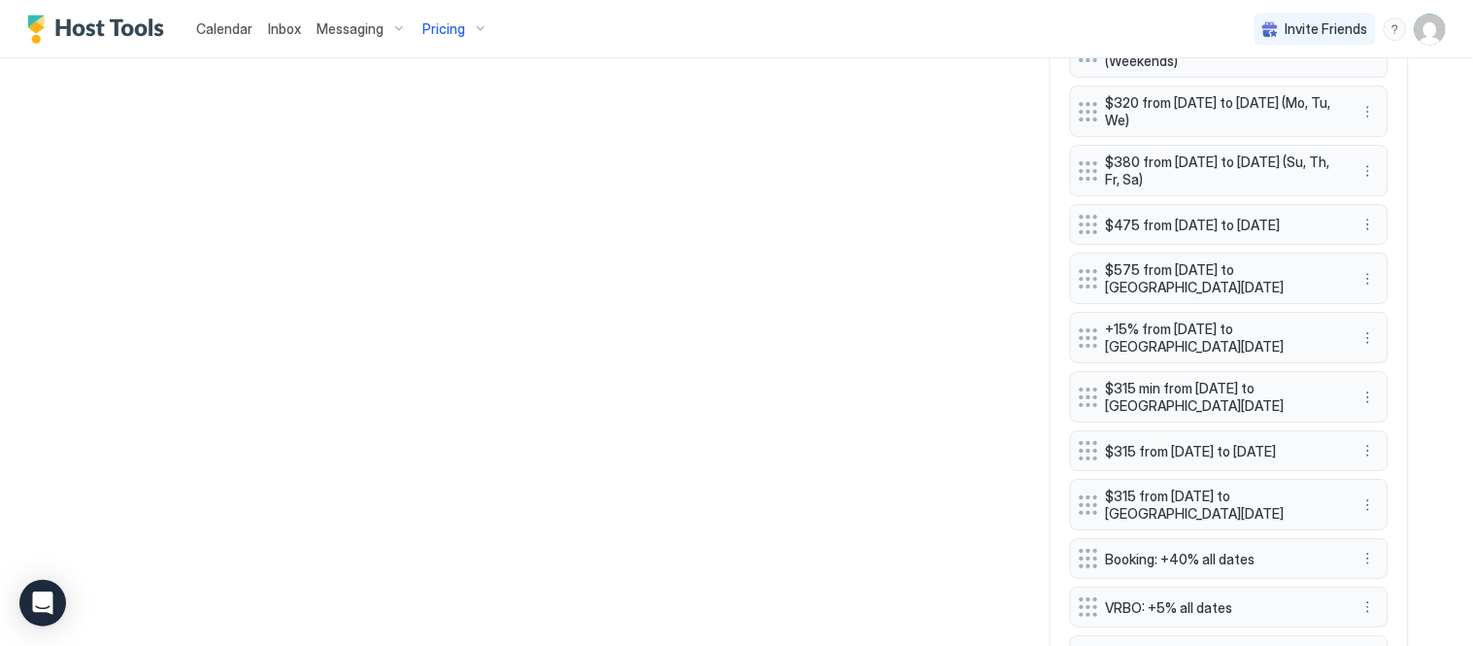
scroll to position [1540, 0]
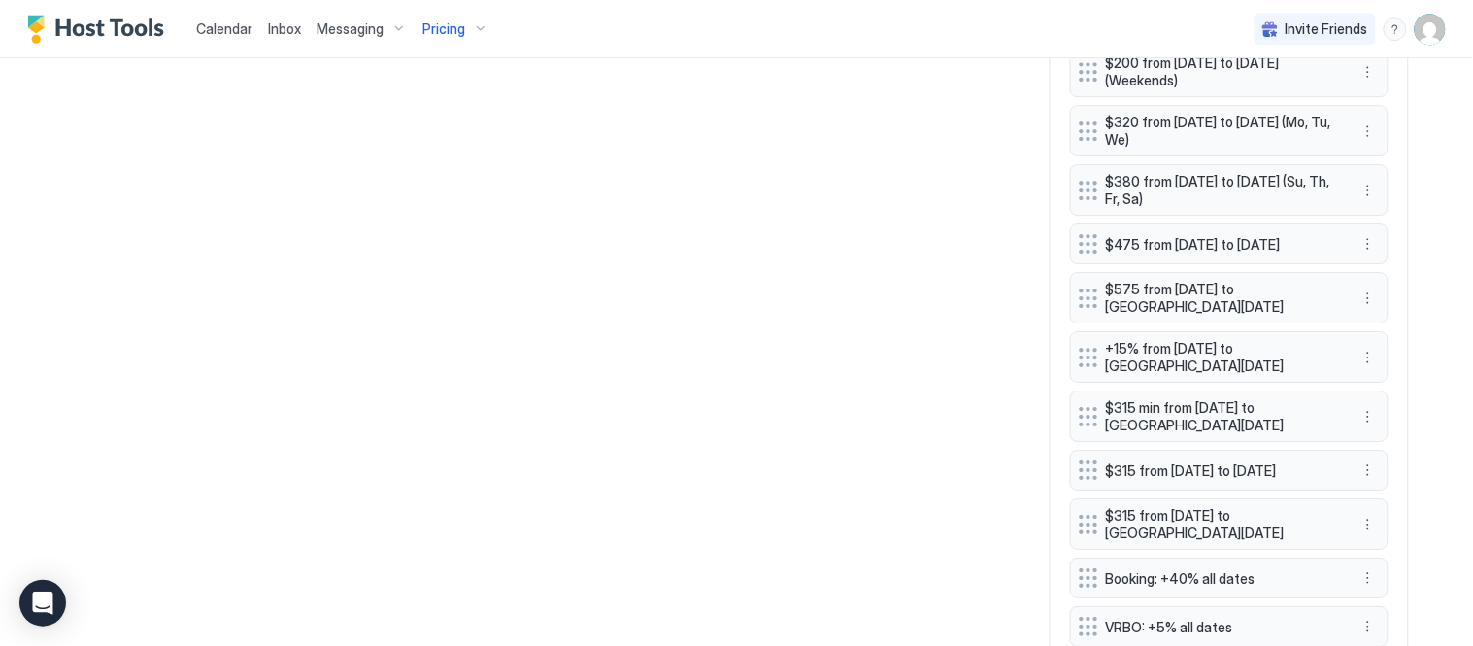
click at [238, 25] on span "Calendar" at bounding box center [224, 28] width 56 height 17
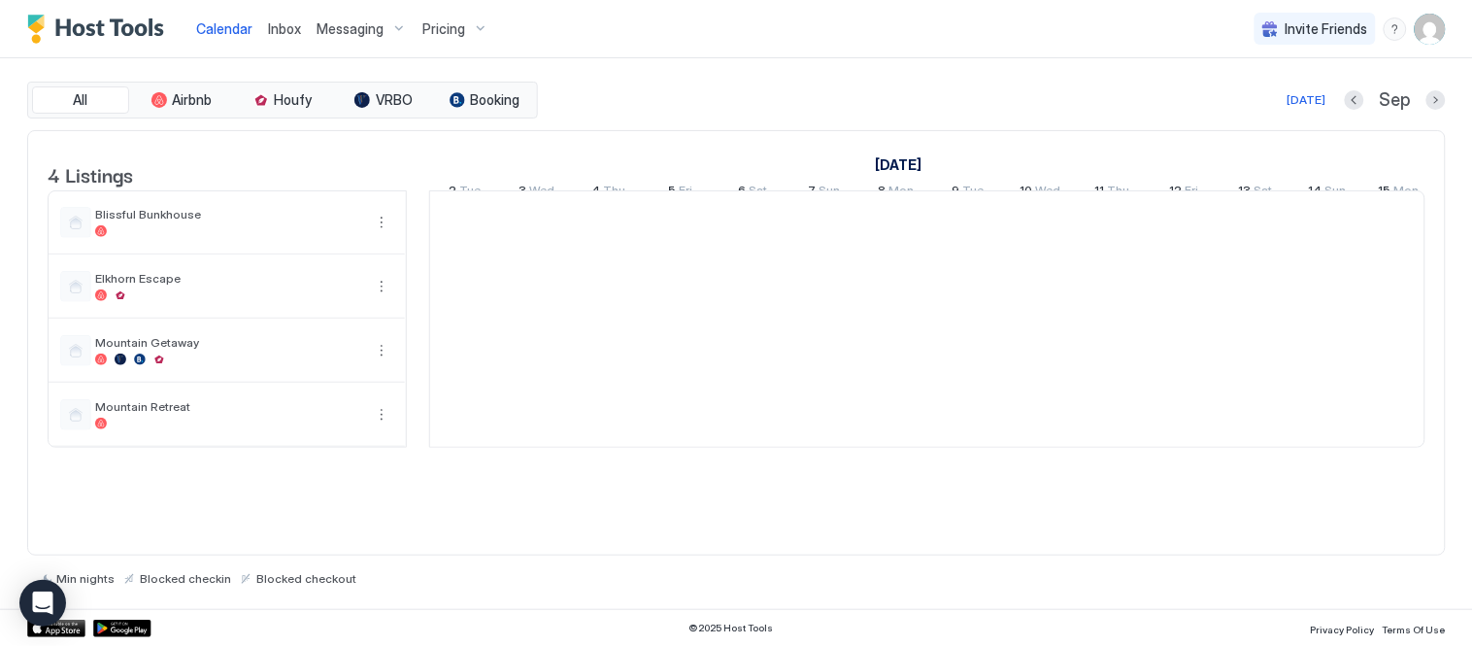
scroll to position [0, 1079]
